Goal: Task Accomplishment & Management: Use online tool/utility

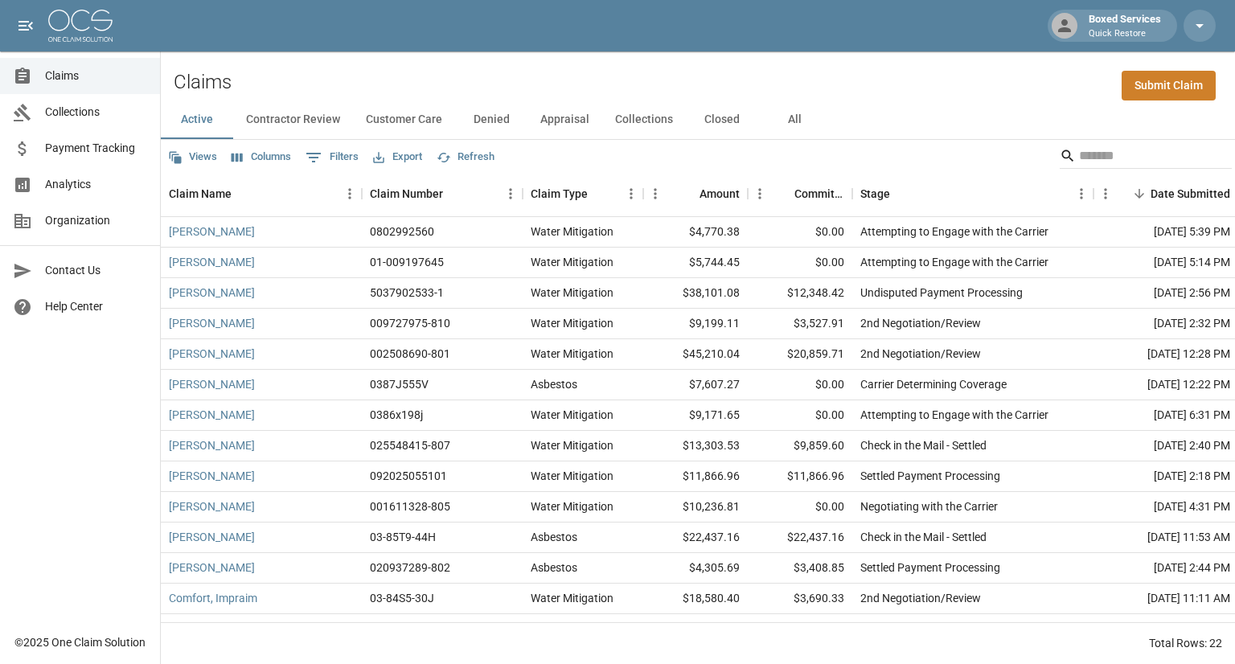
click at [794, 118] on button "All" at bounding box center [794, 119] width 72 height 39
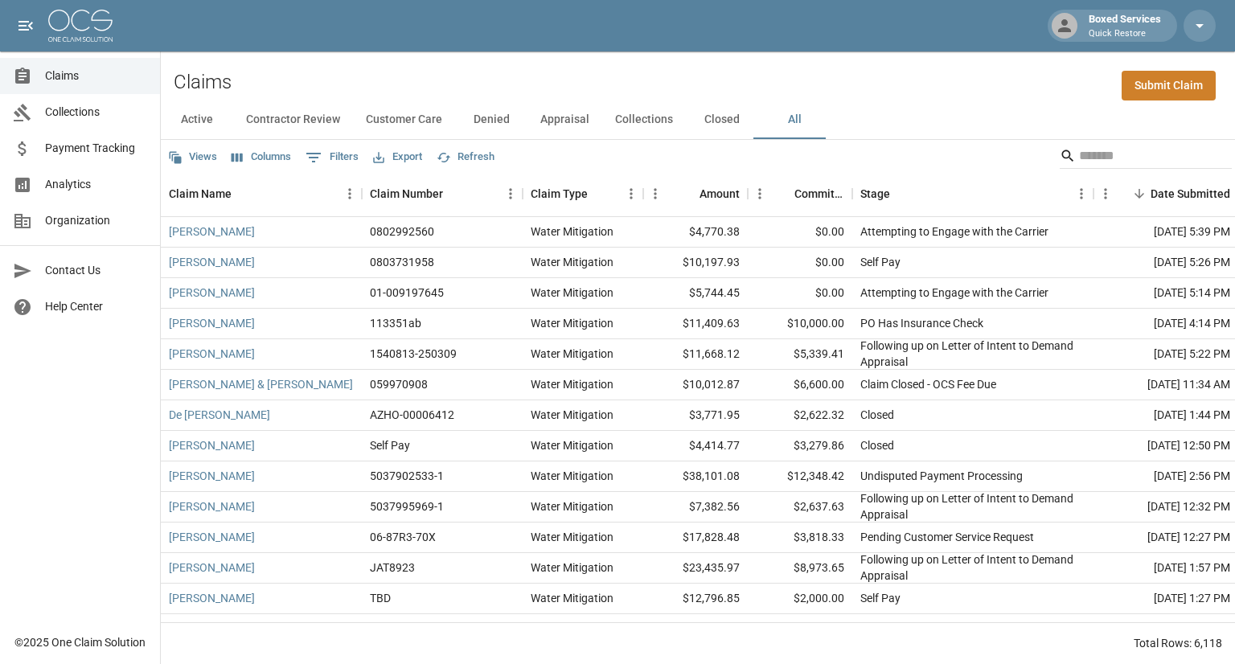
click at [344, 158] on button "0 Filters" at bounding box center [331, 158] width 61 height 26
select select "****"
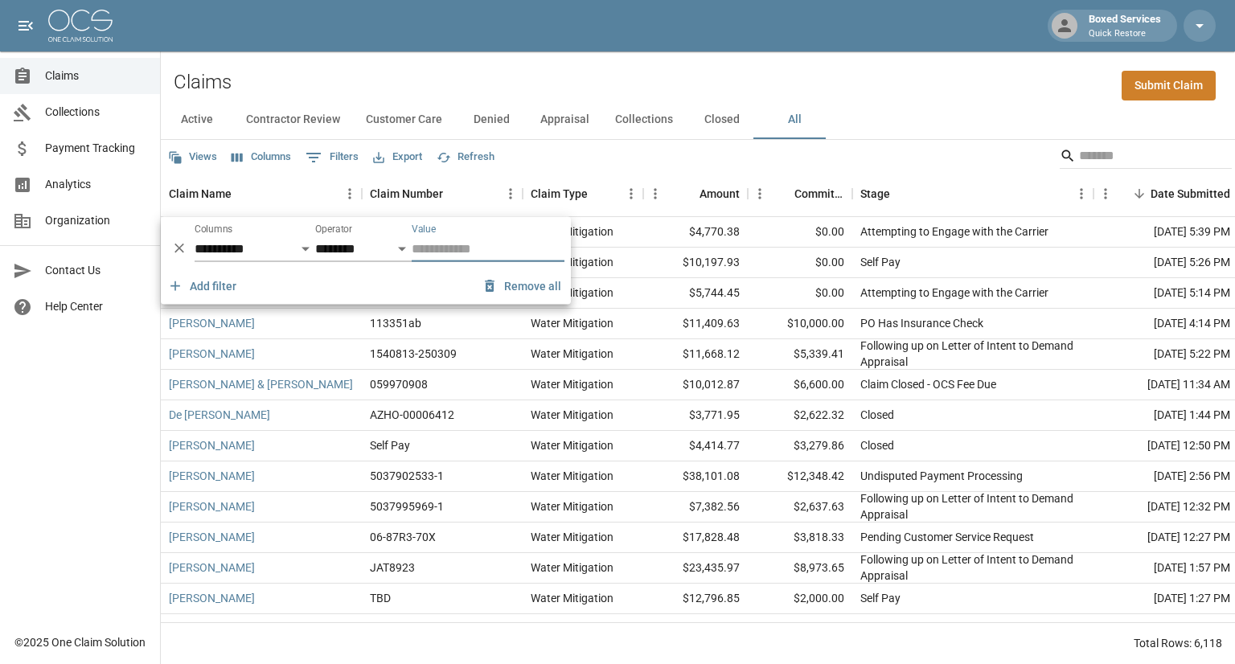
click at [281, 162] on button "Columns" at bounding box center [261, 157] width 68 height 25
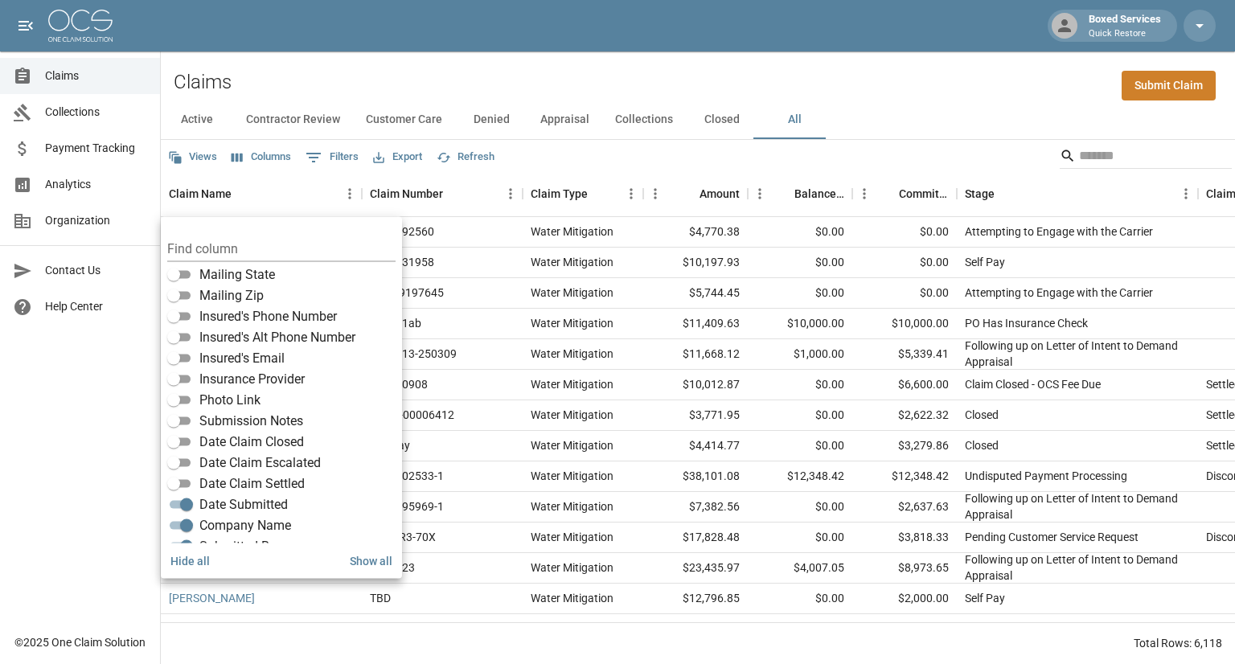
scroll to position [302, 0]
click at [966, 113] on div "Active Contractor Review Customer Care Denied Appraisal Collections Closed All" at bounding box center [698, 119] width 1074 height 39
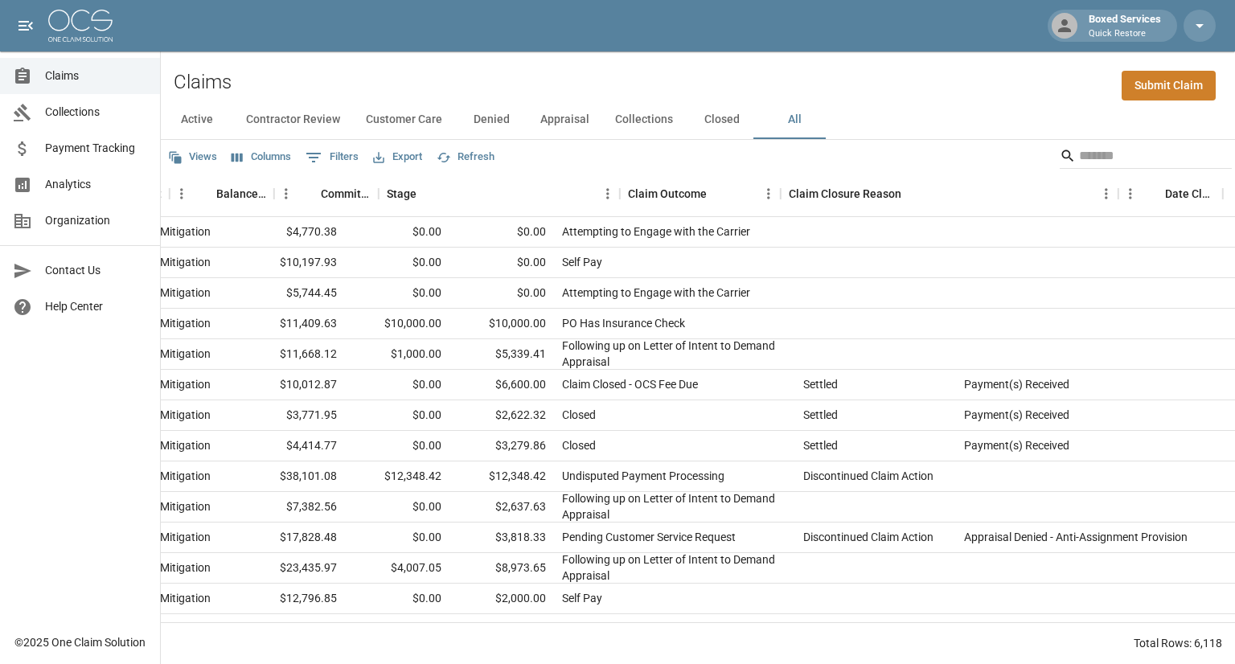
scroll to position [0, 578]
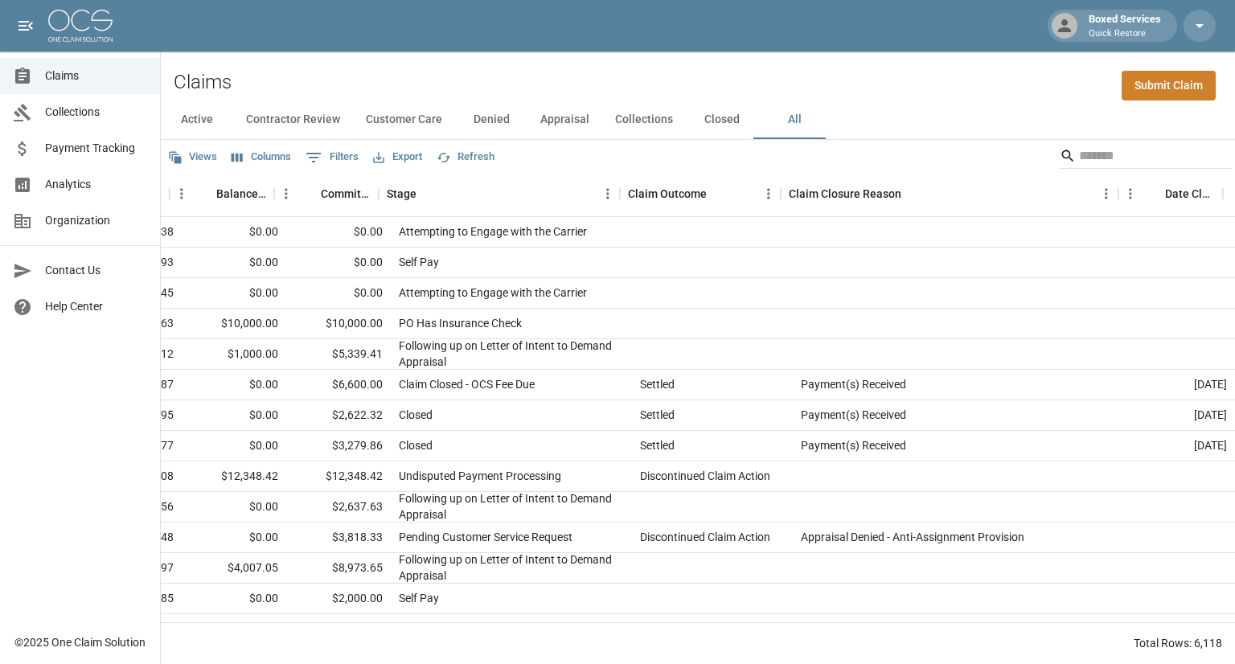
click at [252, 158] on button "Columns" at bounding box center [261, 157] width 68 height 25
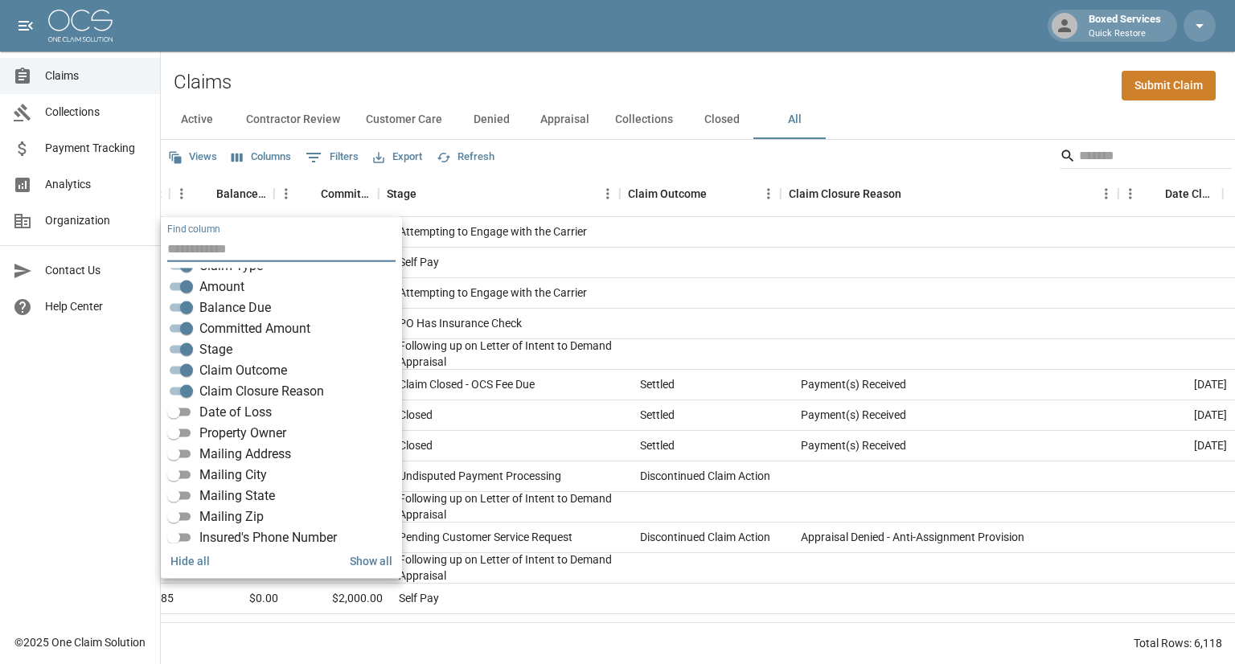
scroll to position [0, 0]
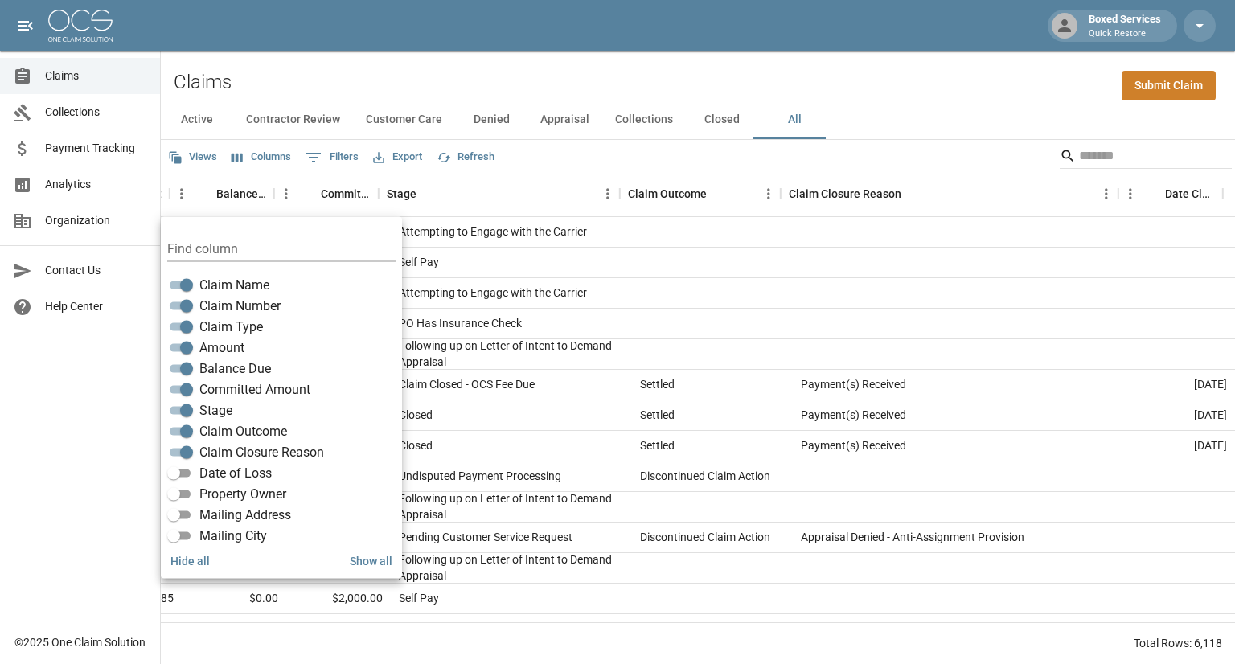
click at [919, 145] on div "Views Columns 0 Filters Export Refresh" at bounding box center [698, 156] width 1074 height 32
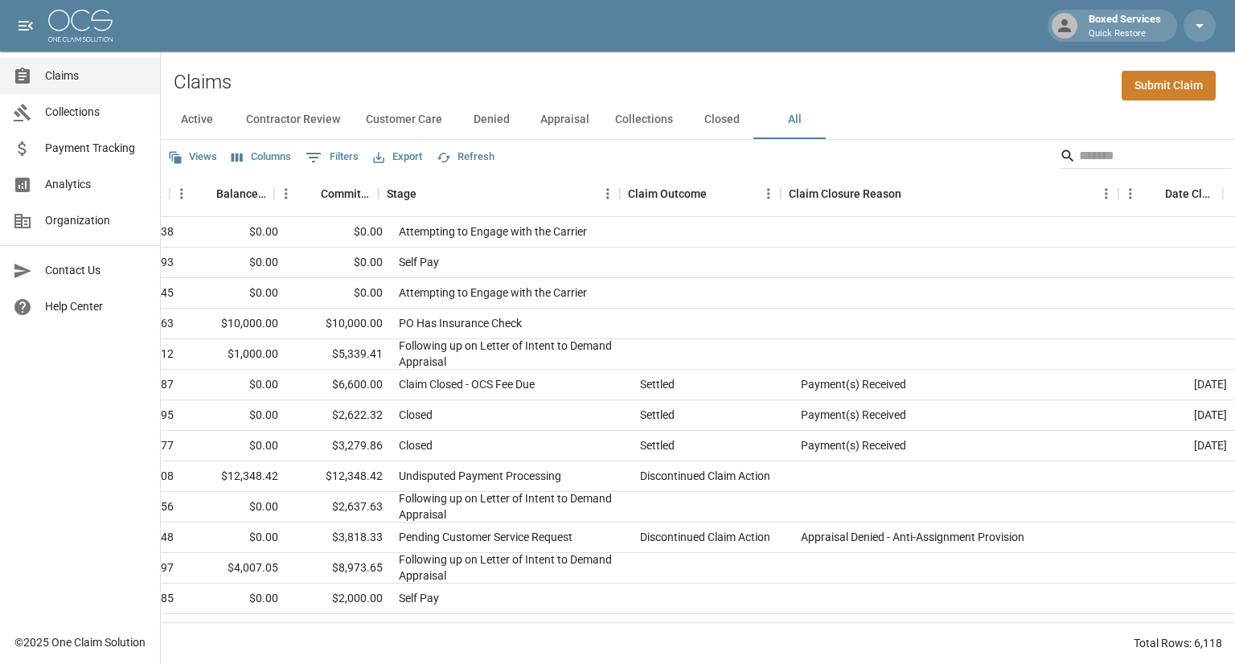
click at [408, 154] on button "Export" at bounding box center [397, 157] width 57 height 25
click at [451, 219] on li "Download as Excel" at bounding box center [435, 219] width 133 height 29
